Goal: Task Accomplishment & Management: Manage account settings

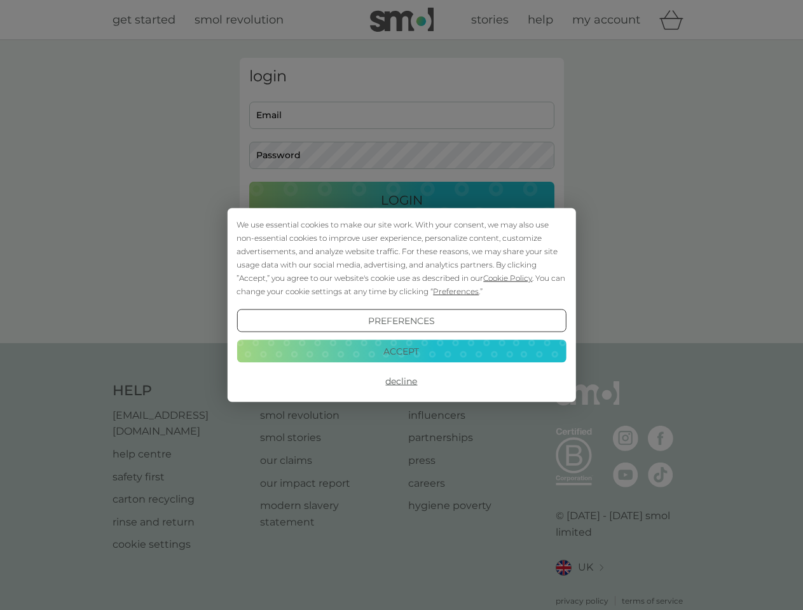
click at [508, 278] on span "Cookie Policy" at bounding box center [507, 278] width 49 height 10
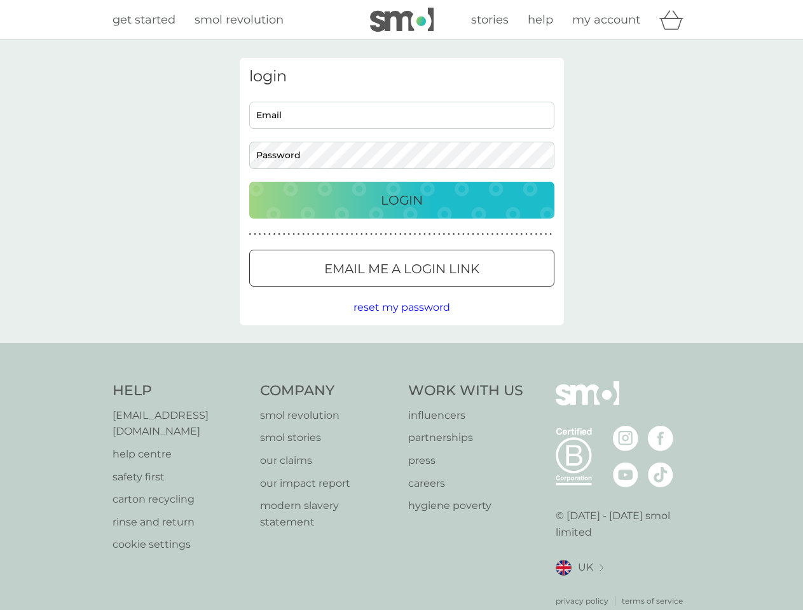
click at [454, 291] on div "login Email Password Login ● ● ● ● ● ● ● ● ● ● ● ● ● ● ● ● ● ● ● ● ● ● ● ● ● ● …" at bounding box center [402, 192] width 324 height 268
click at [401, 321] on div "login Email Password Login ● ● ● ● ● ● ● ● ● ● ● ● ● ● ● ● ● ● ● ● ● ● ● ● ● ● …" at bounding box center [402, 192] width 324 height 268
click at [401, 381] on div "Help [EMAIL_ADDRESS][DOMAIN_NAME] help centre safety first carton recycling rin…" at bounding box center [402, 494] width 578 height 226
click at [401, 351] on div "Help [EMAIL_ADDRESS][DOMAIN_NAME] help centre safety first carton recycling rin…" at bounding box center [401, 494] width 803 height 302
